Goal: Transaction & Acquisition: Download file/media

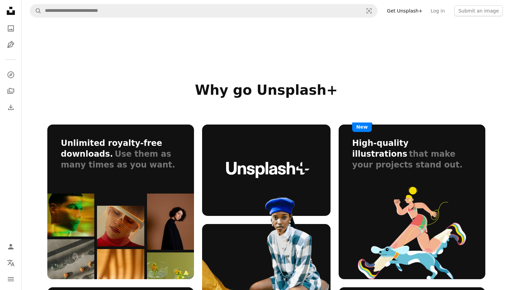
scroll to position [403, 0]
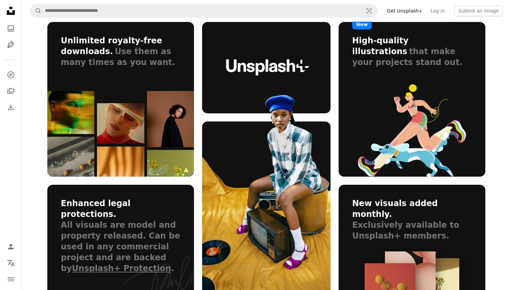
scroll to position [955, 0]
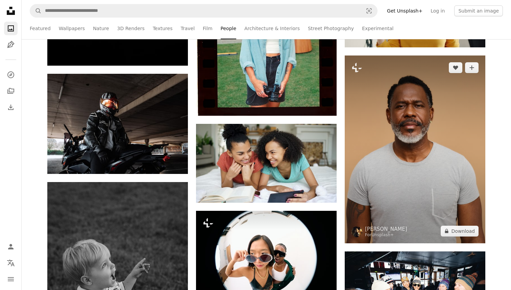
click at [411, 121] on img at bounding box center [415, 149] width 141 height 188
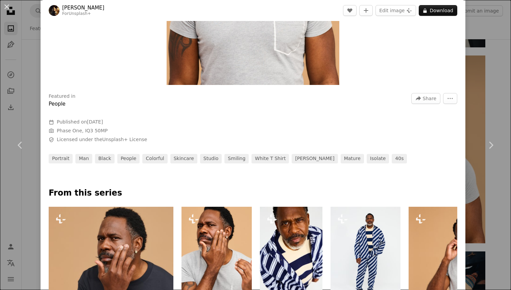
scroll to position [190, 0]
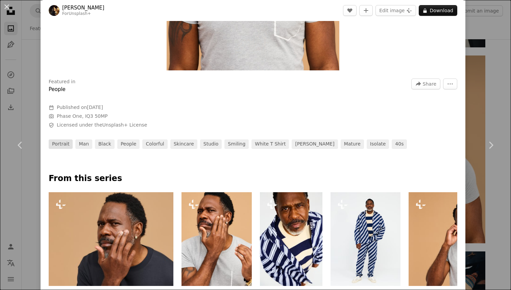
click at [64, 144] on link "portrait" at bounding box center [61, 143] width 24 height 9
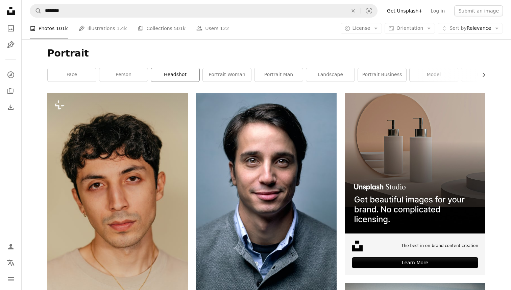
click at [182, 76] on link "headshot" at bounding box center [175, 75] width 48 height 14
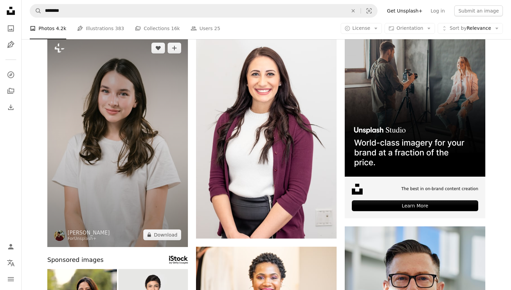
scroll to position [60, 0]
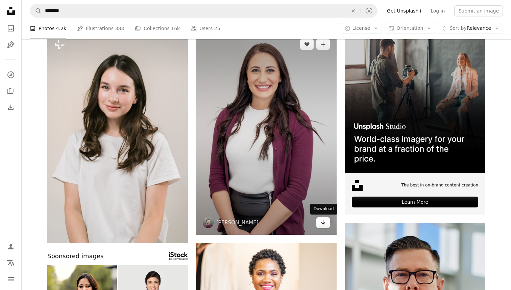
click at [323, 220] on icon "Download" at bounding box center [323, 222] width 4 height 5
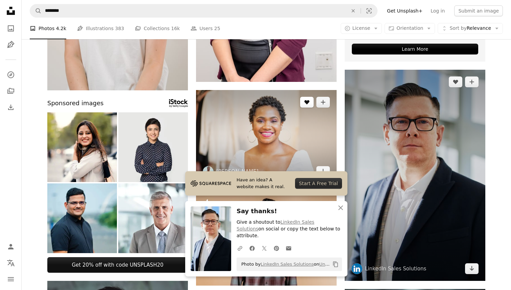
scroll to position [229, 0]
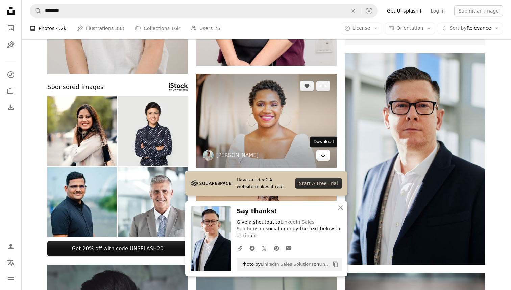
click at [322, 159] on link "Arrow pointing down" at bounding box center [323, 155] width 14 height 11
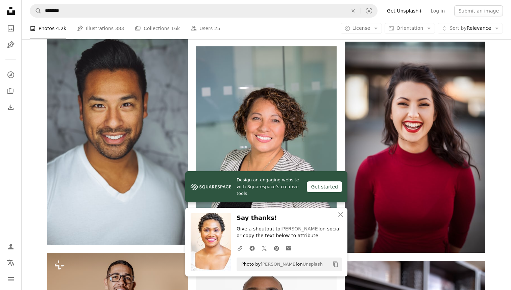
scroll to position [468, 0]
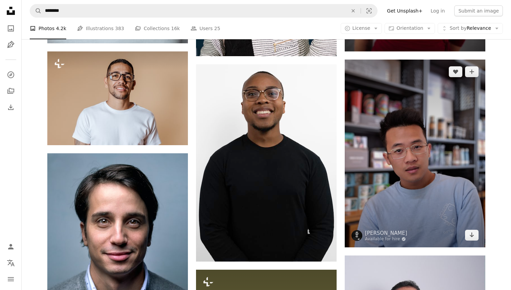
scroll to position [664, 0]
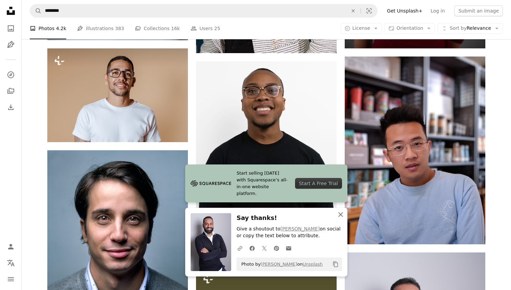
click at [340, 215] on icon "button" at bounding box center [340, 214] width 5 height 5
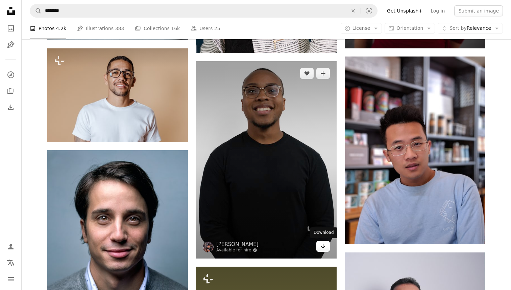
click at [323, 246] on icon "Download" at bounding box center [323, 245] width 4 height 5
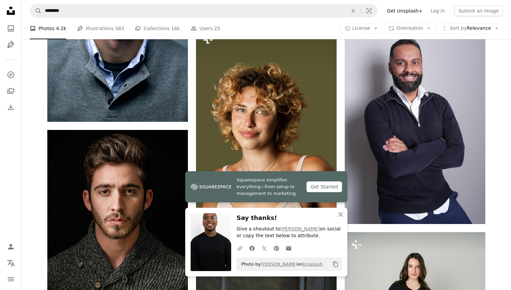
scroll to position [904, 0]
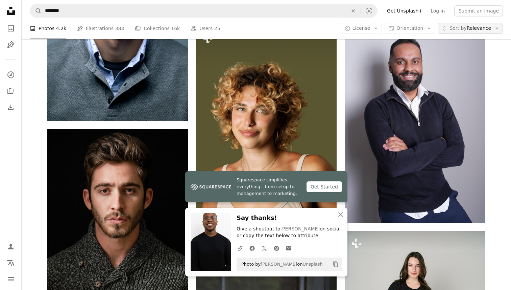
click at [479, 27] on span "Sort by Relevance" at bounding box center [470, 28] width 42 height 7
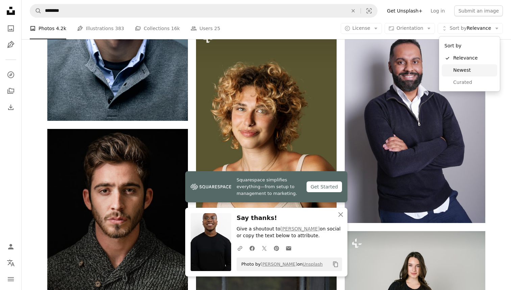
click at [459, 69] on span "Newest" at bounding box center [473, 70] width 41 height 7
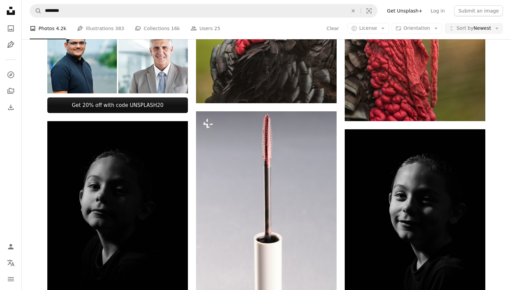
scroll to position [413, 0]
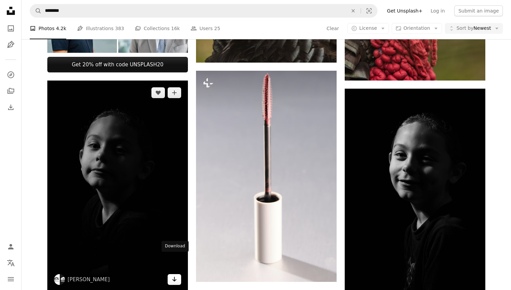
click at [173, 275] on icon "Arrow pointing down" at bounding box center [174, 279] width 5 height 8
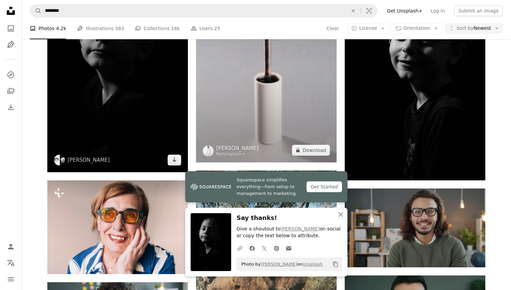
scroll to position [555, 0]
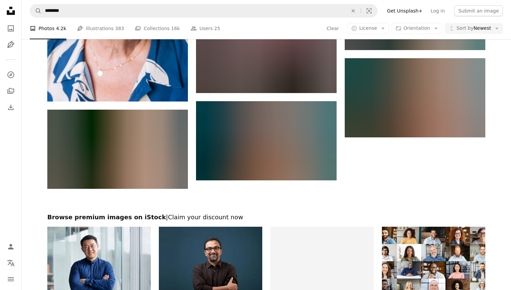
scroll to position [1012, 0]
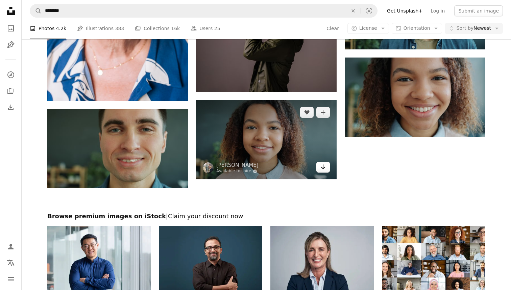
click at [324, 167] on icon "Download" at bounding box center [323, 166] width 4 height 5
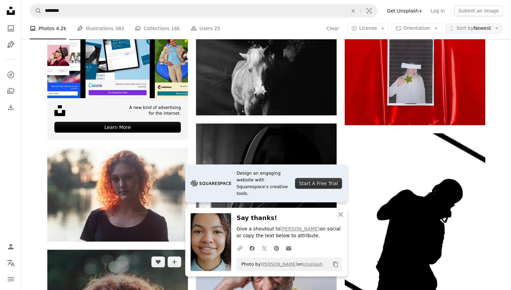
scroll to position [1280, 0]
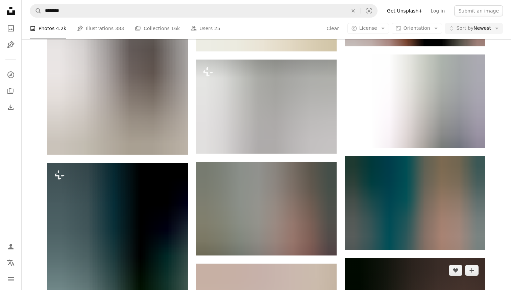
scroll to position [1845, 0]
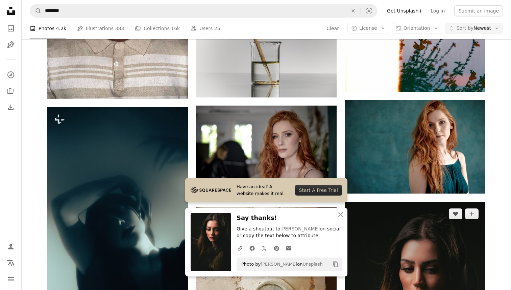
scroll to position [1964, 0]
